Goal: Use online tool/utility: Utilize a website feature to perform a specific function

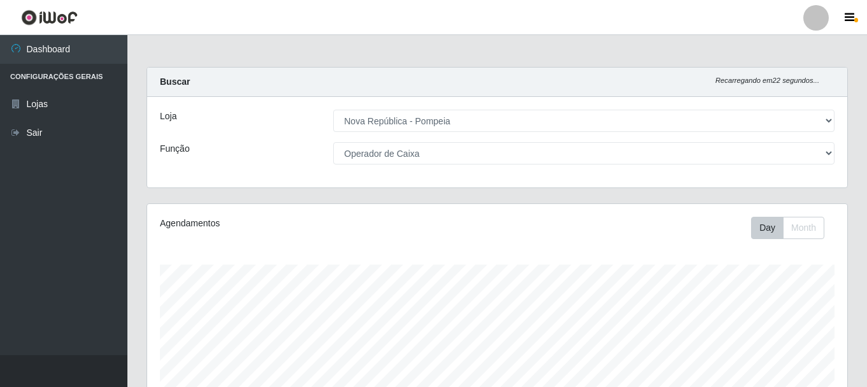
select select "64"
select select "22"
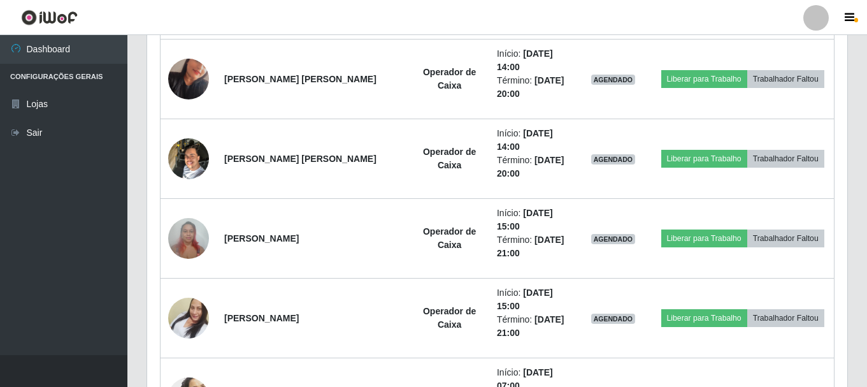
scroll to position [264, 700]
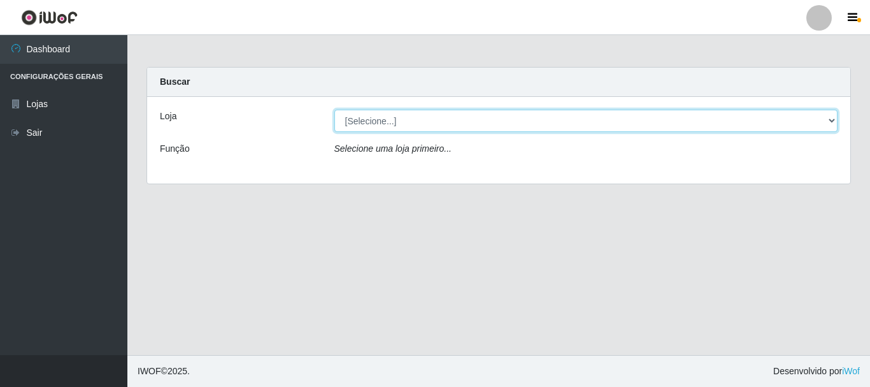
click at [406, 120] on select "[Selecione...] Nova República - Pajuçara Nova República - Pompeia" at bounding box center [586, 121] width 504 height 22
select select "64"
click at [334, 110] on select "[Selecione...] Nova República - Pajuçara Nova República - Pompeia" at bounding box center [586, 121] width 504 height 22
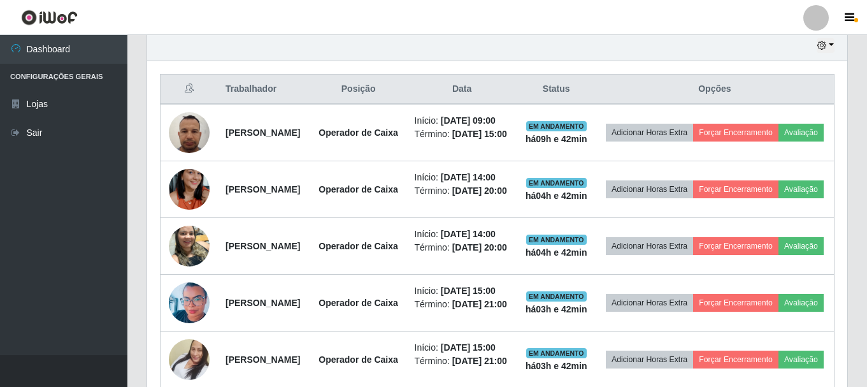
scroll to position [439, 0]
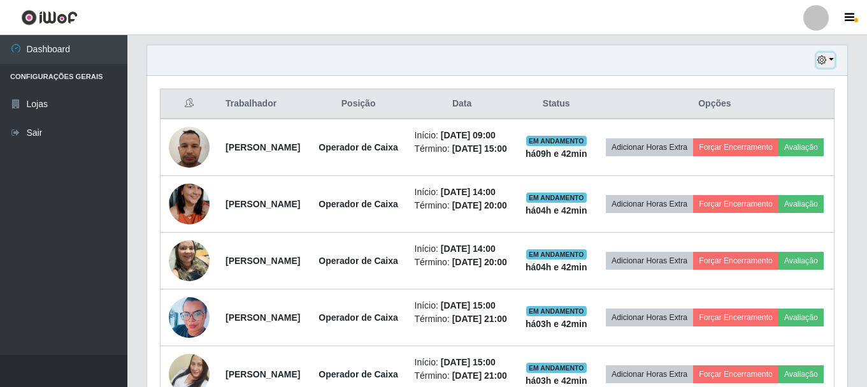
click at [828, 58] on button "button" at bounding box center [825, 60] width 18 height 15
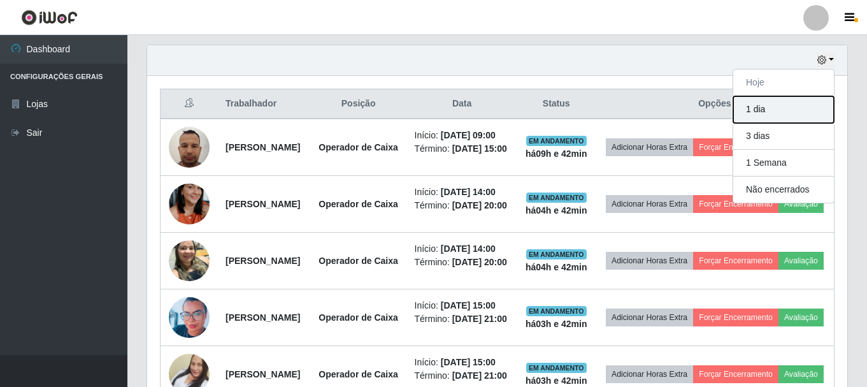
click at [803, 108] on button "1 dia" at bounding box center [783, 109] width 101 height 27
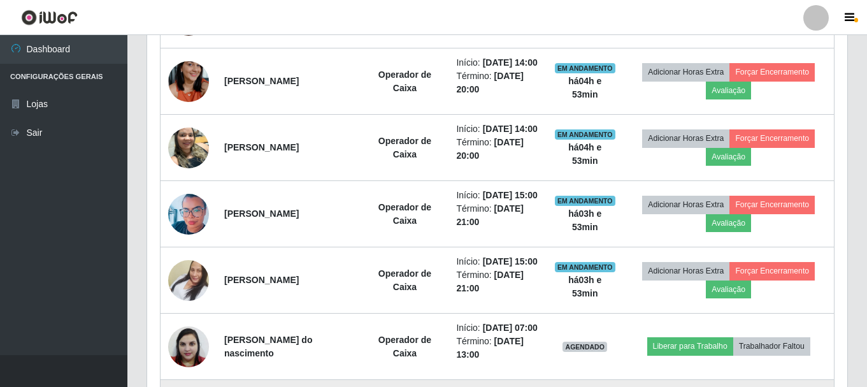
scroll to position [503, 0]
